Goal: Task Accomplishment & Management: Use online tool/utility

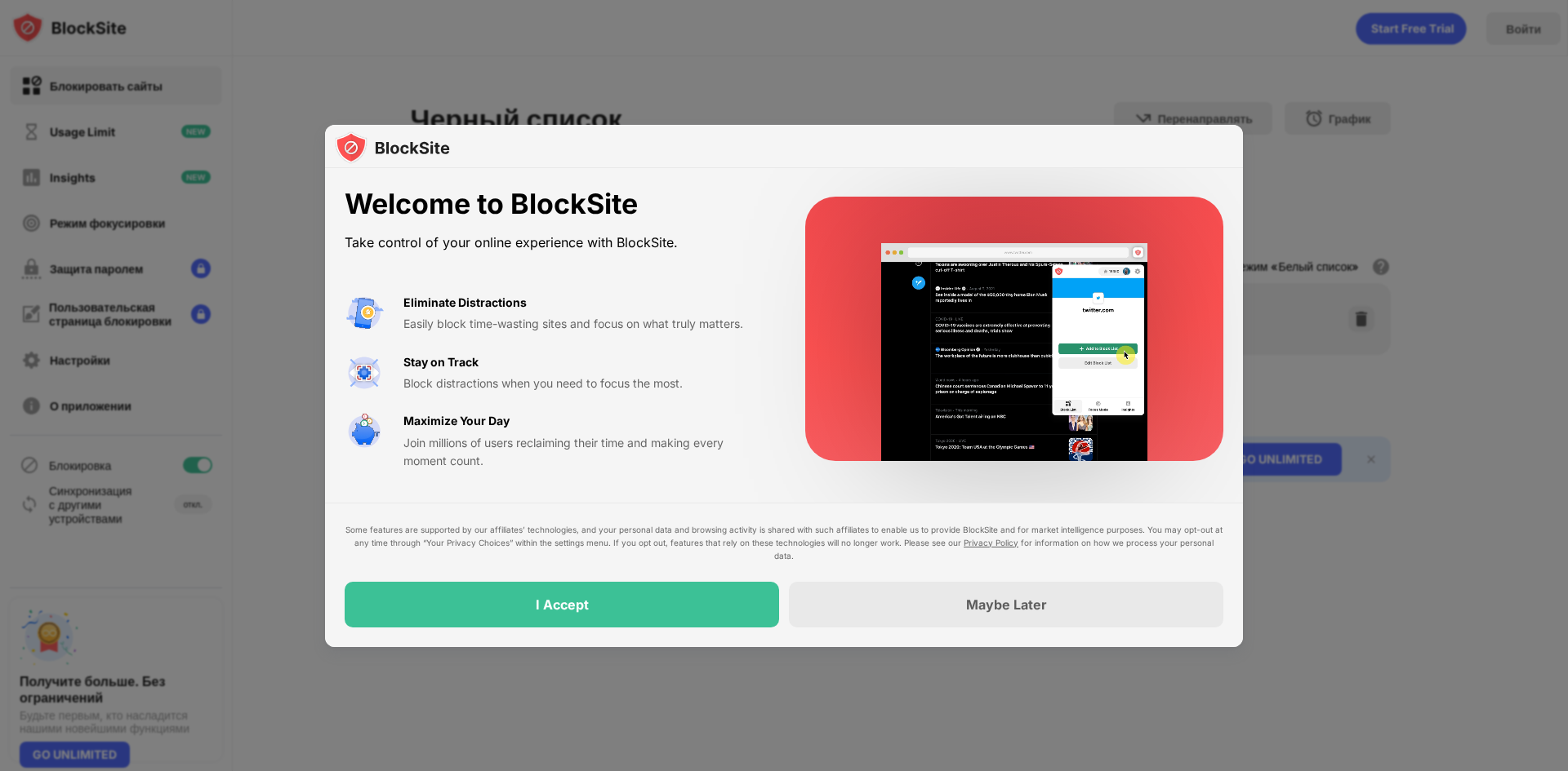
click at [588, 688] on div at bounding box center [784, 385] width 1568 height 771
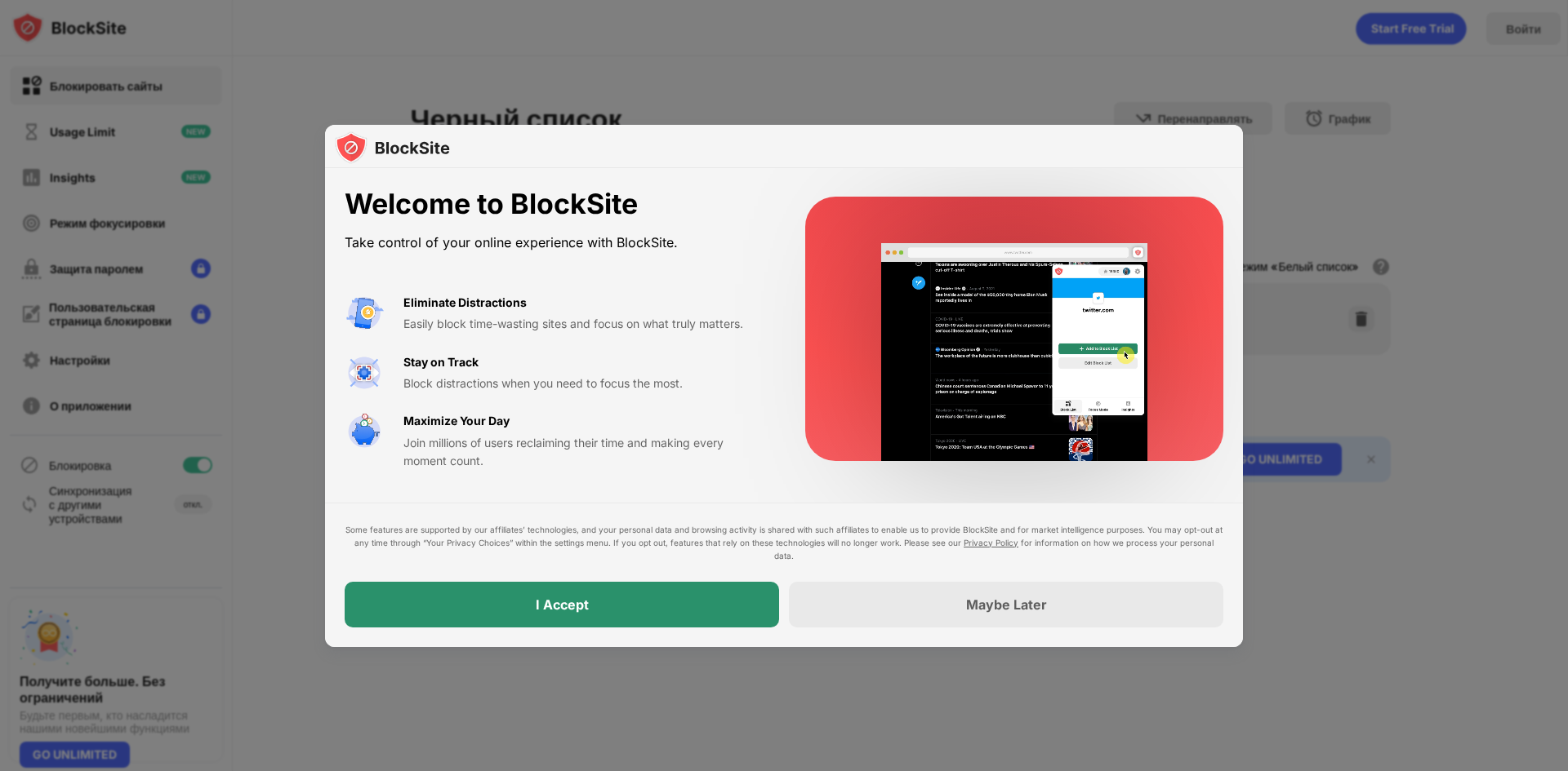
click at [624, 608] on div "I Accept" at bounding box center [561, 605] width 435 height 45
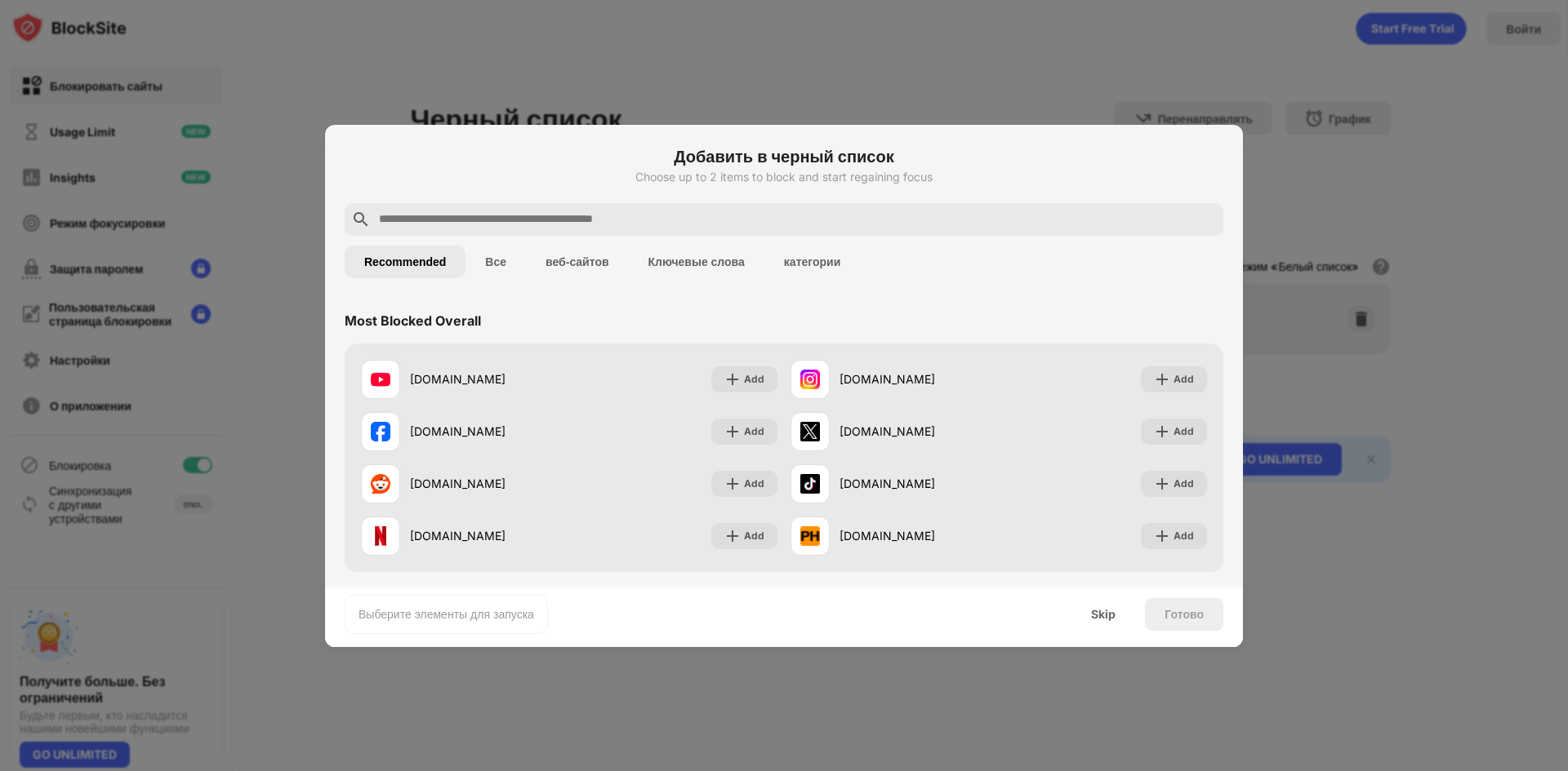
click at [628, 223] on input "text" at bounding box center [797, 220] width 839 height 19
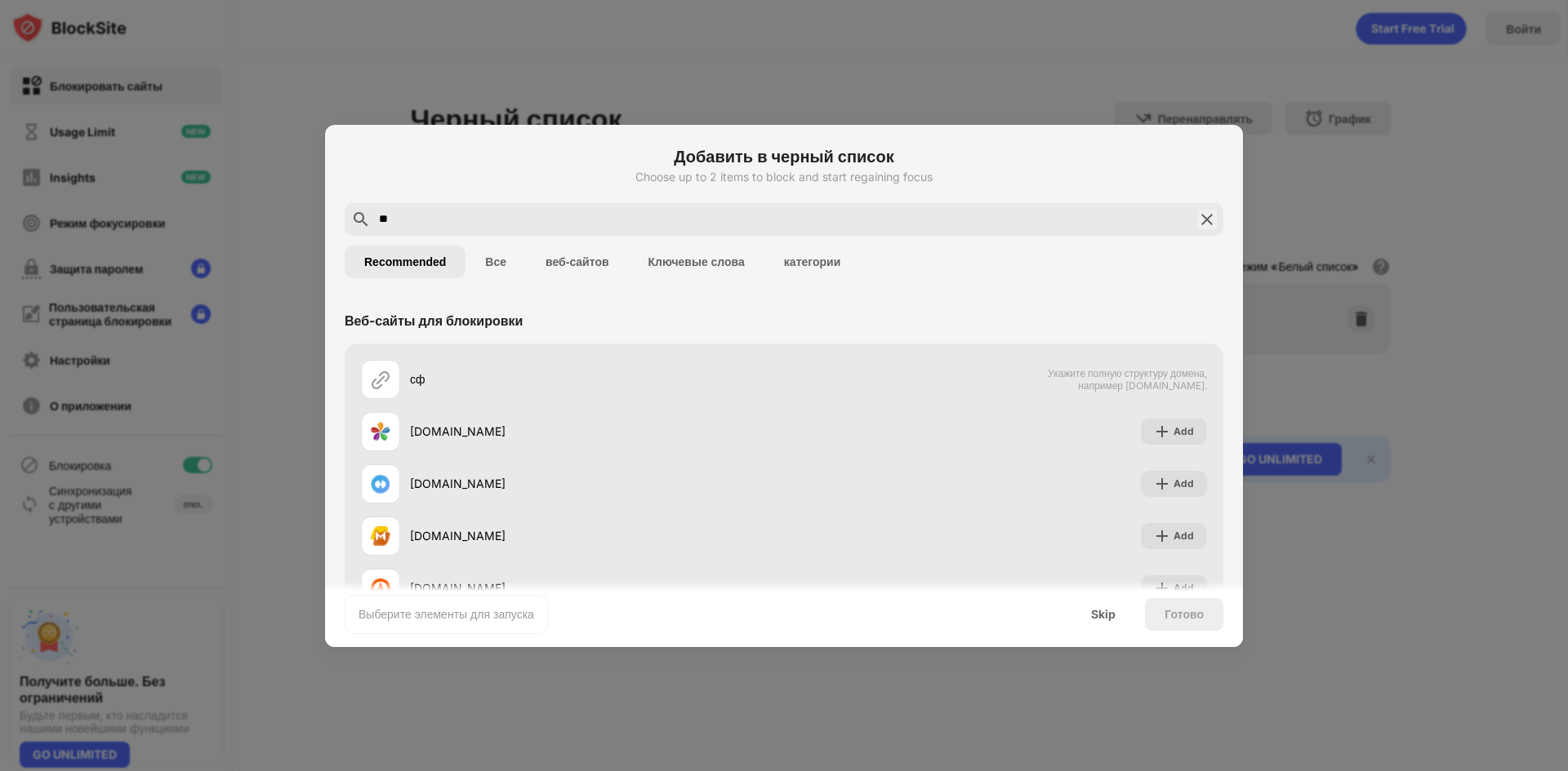
click at [609, 225] on input "**" at bounding box center [784, 220] width 813 height 19
type input "*"
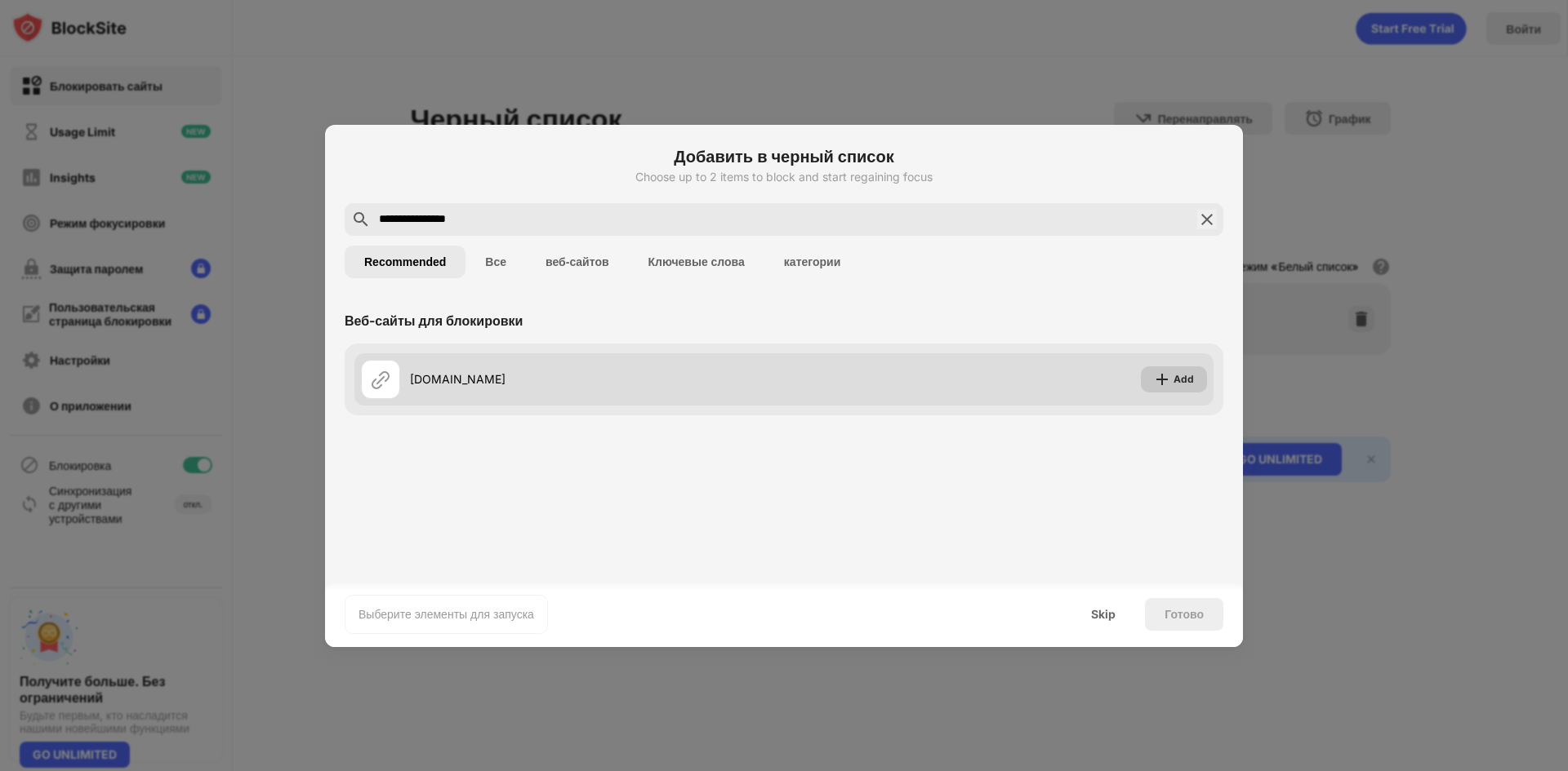
type input "**********"
click at [1185, 384] on div "Add" at bounding box center [1183, 379] width 20 height 16
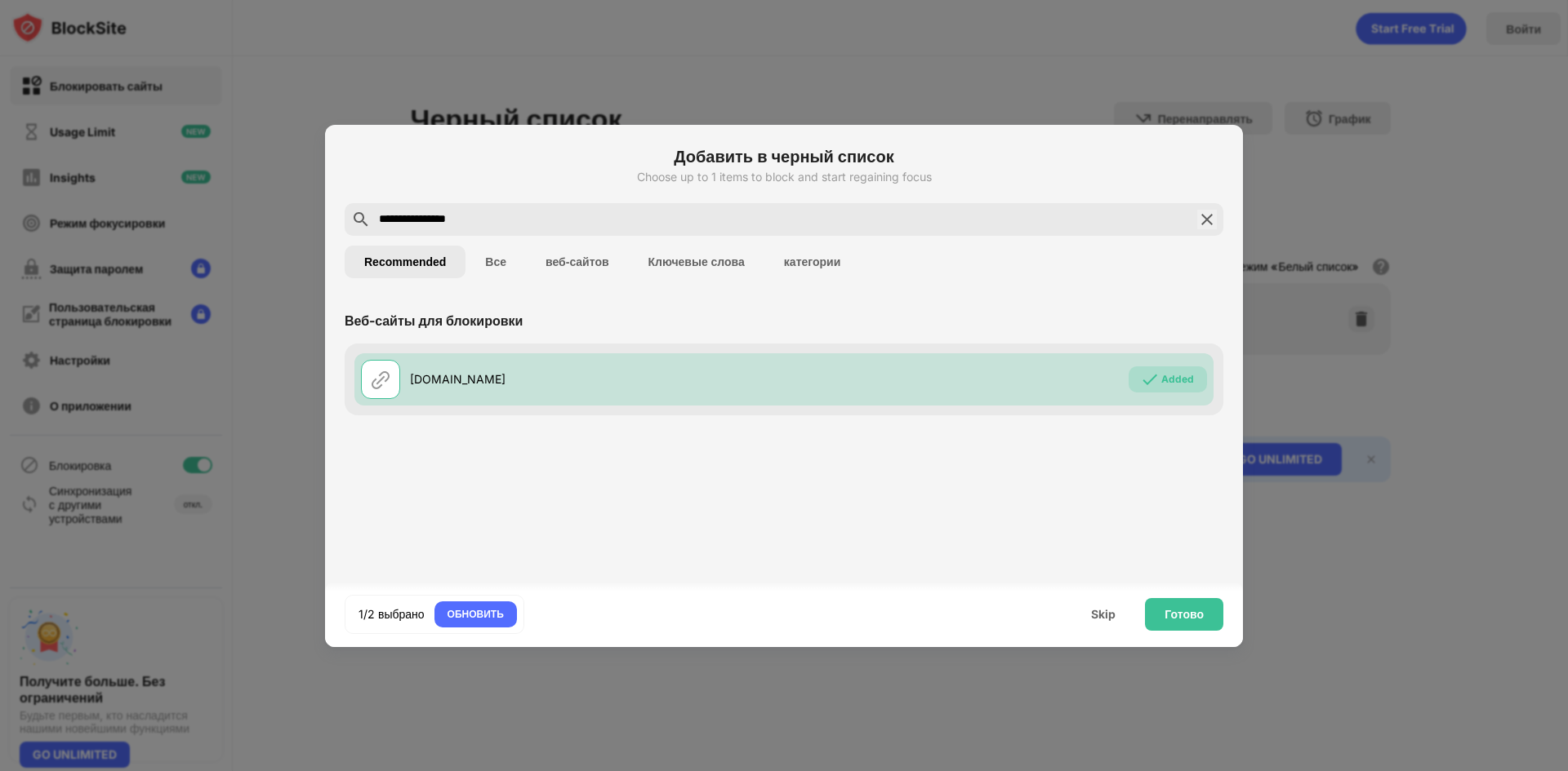
click at [1193, 603] on div "Готово" at bounding box center [1184, 614] width 78 height 33
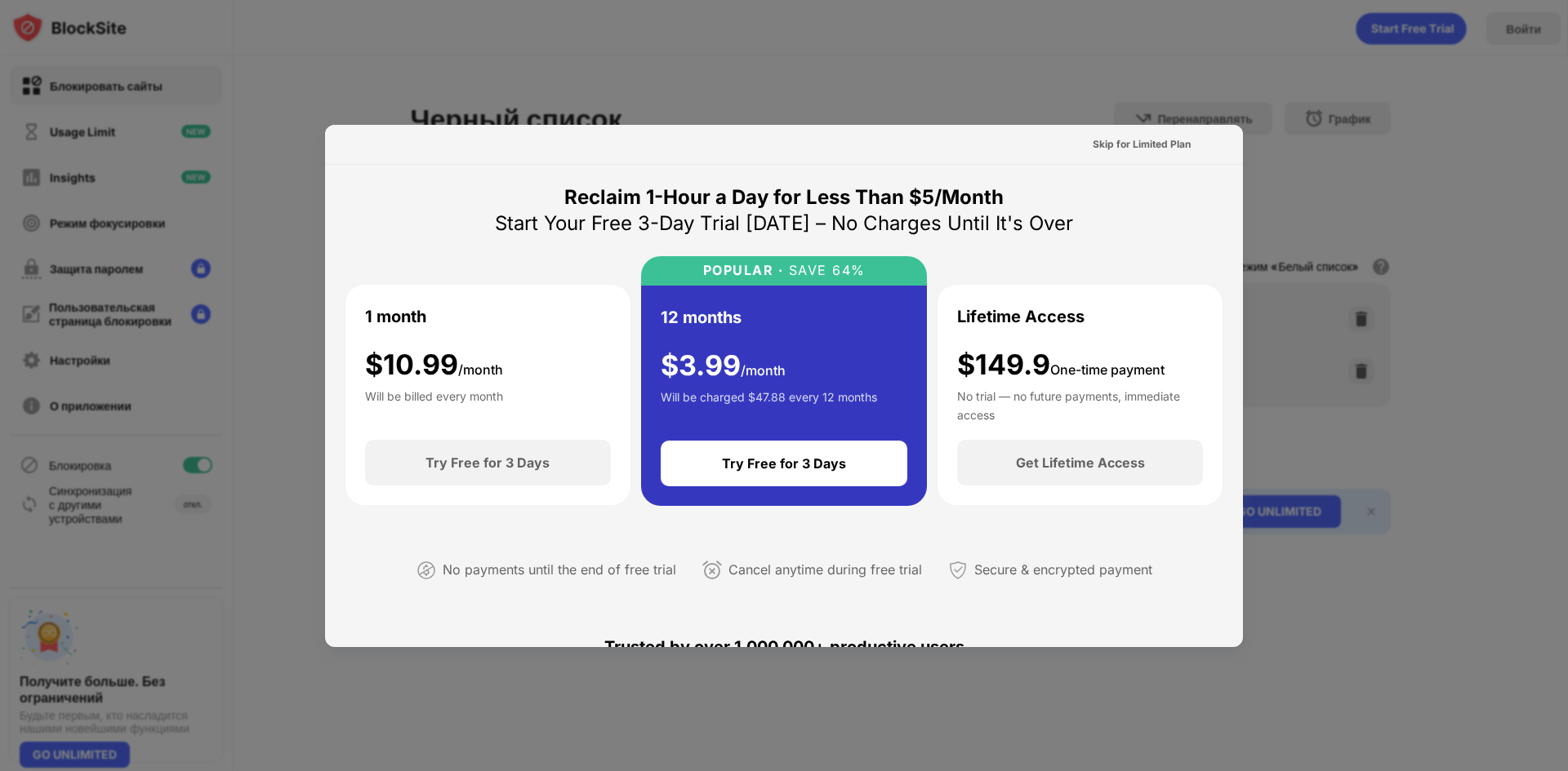
click at [1359, 123] on div at bounding box center [784, 385] width 1568 height 771
click at [1364, 561] on div at bounding box center [784, 385] width 1568 height 771
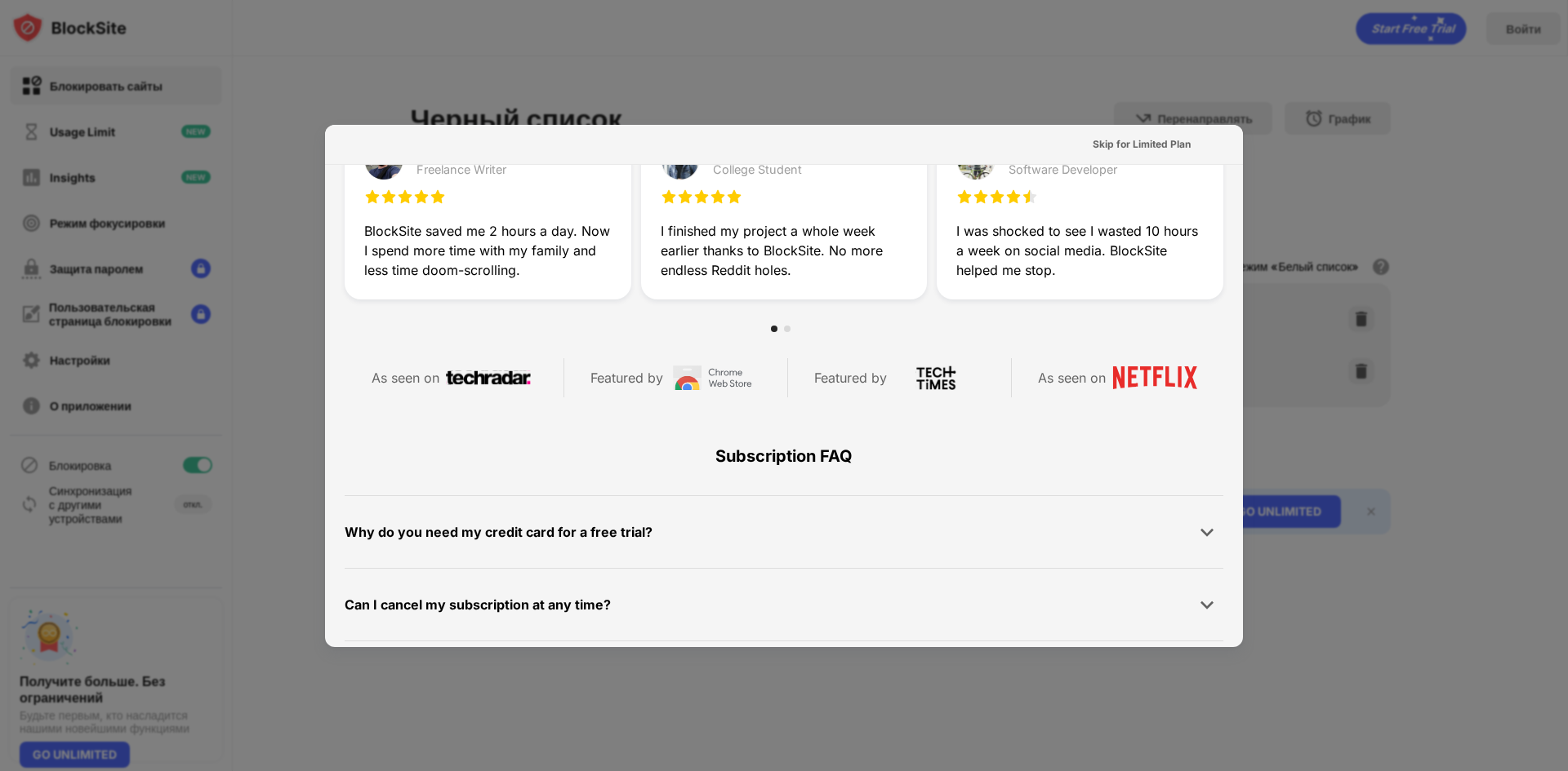
scroll to position [796, 0]
